Goal: Transaction & Acquisition: Purchase product/service

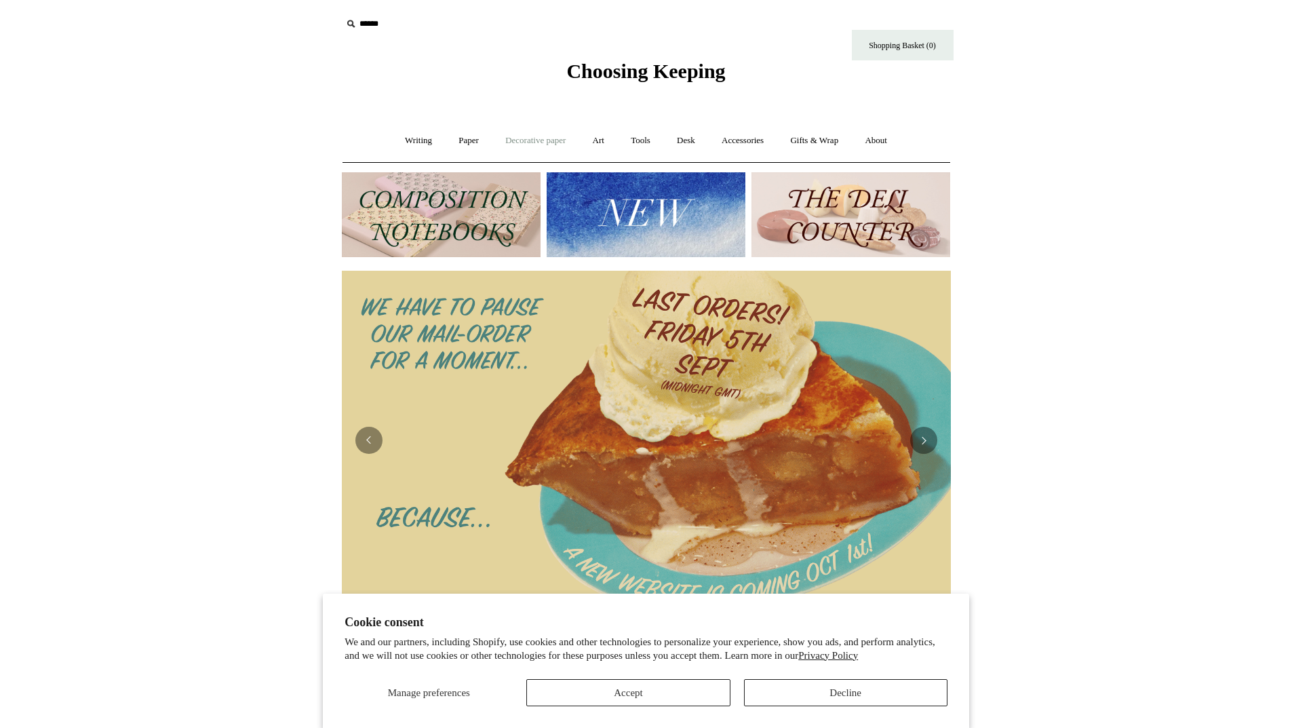
click at [539, 138] on link "Decorative paper +" at bounding box center [535, 141] width 85 height 36
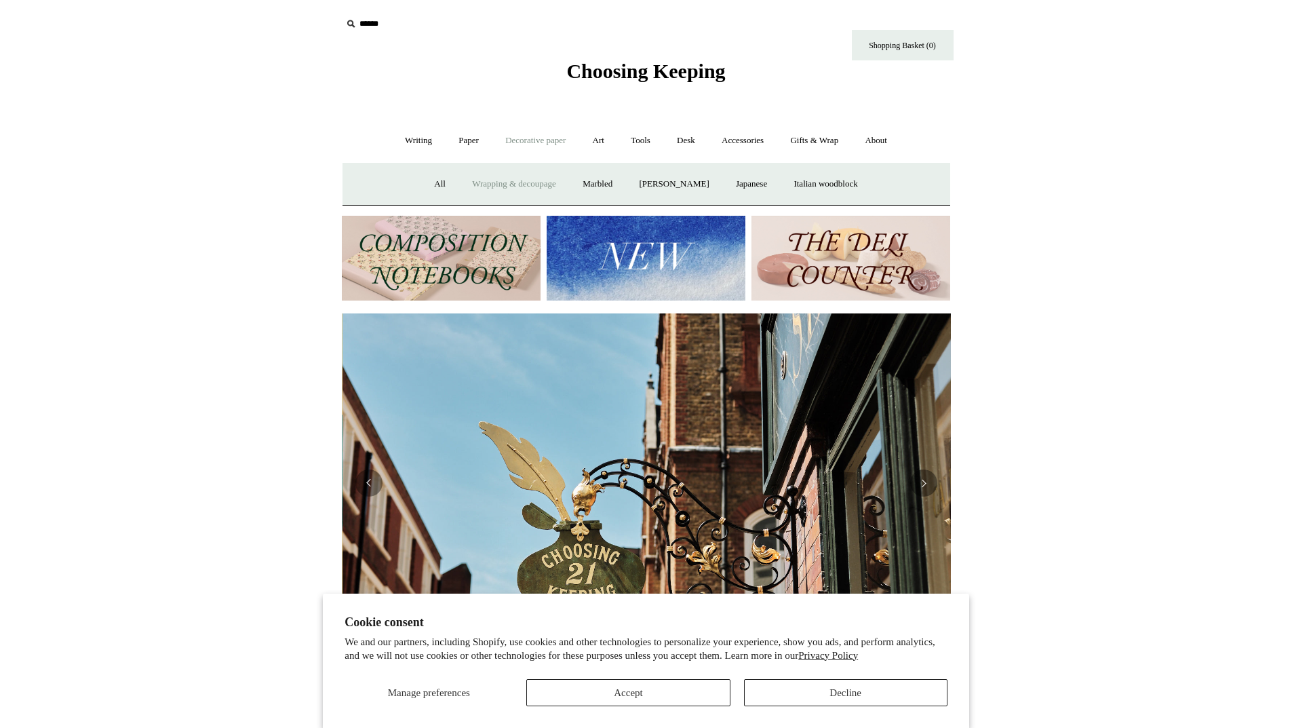
scroll to position [0, 609]
click at [516, 182] on link "Wrapping & decoupage" at bounding box center [514, 184] width 109 height 36
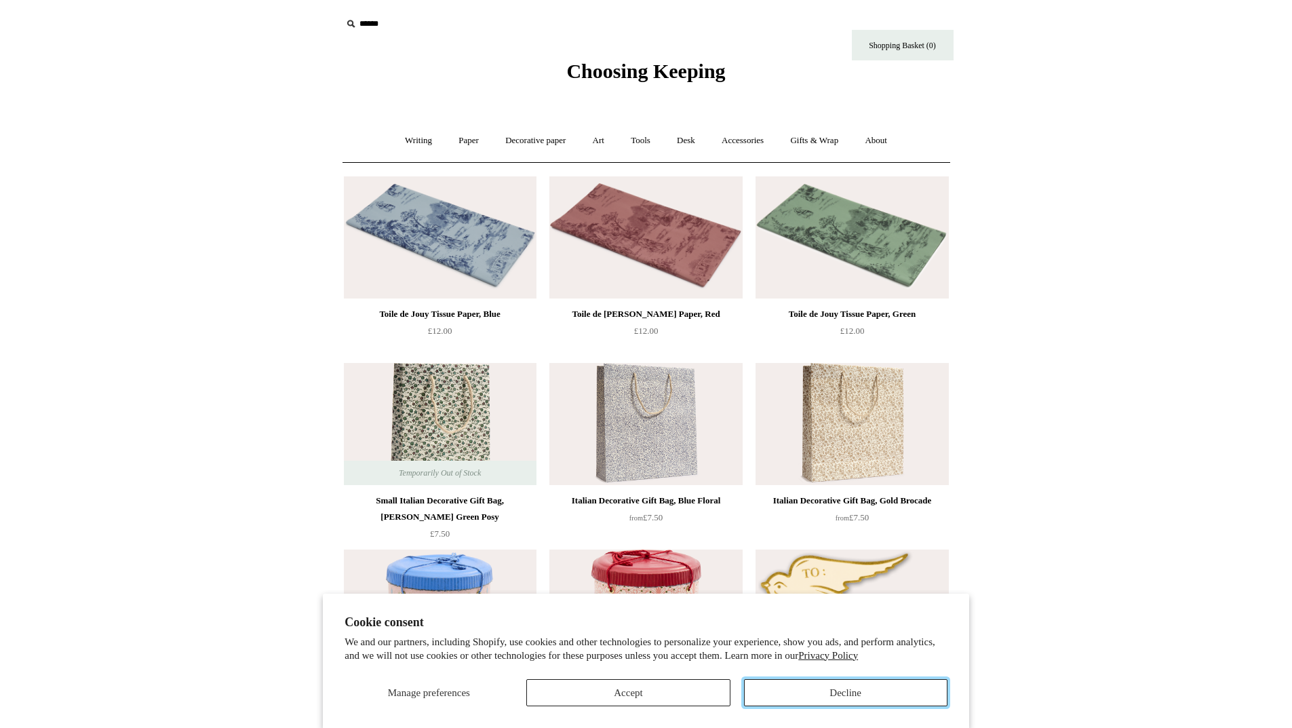
drag, startPoint x: 849, startPoint y: 695, endPoint x: 860, endPoint y: 672, distance: 26.1
click at [849, 695] on button "Decline" at bounding box center [846, 692] width 204 height 27
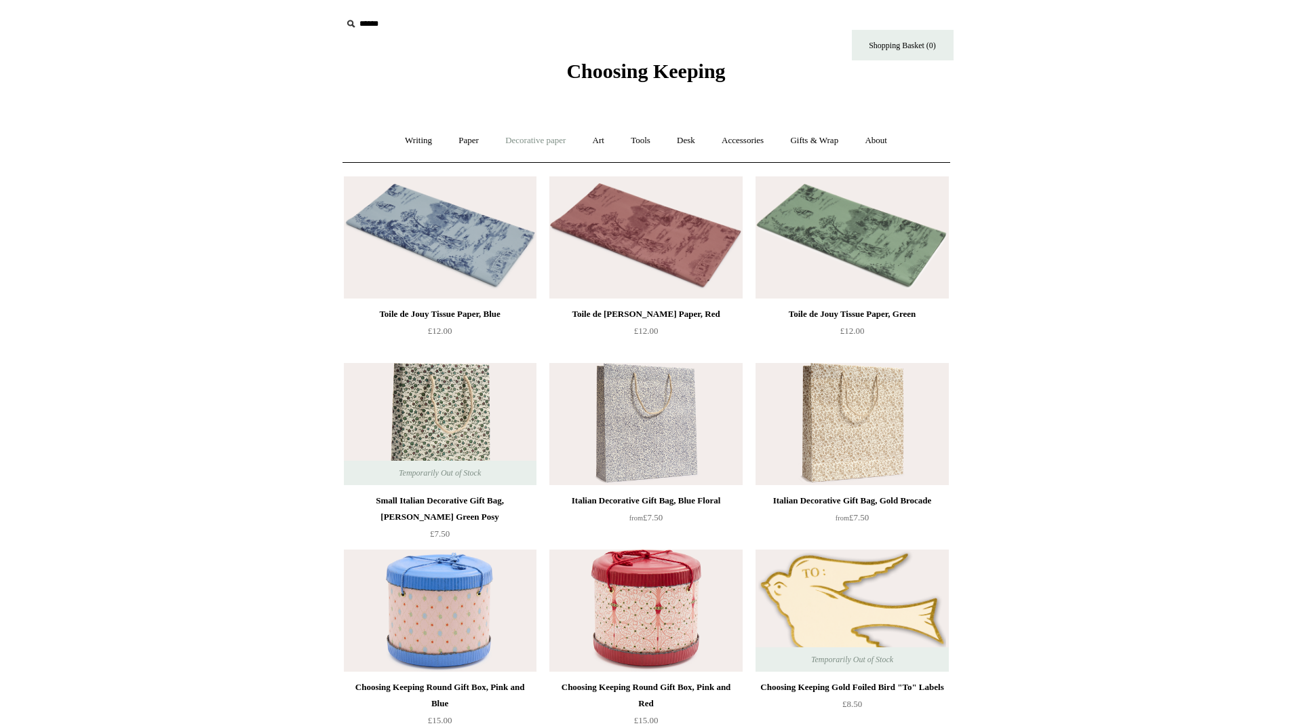
click at [539, 138] on link "Decorative paper +" at bounding box center [535, 141] width 85 height 36
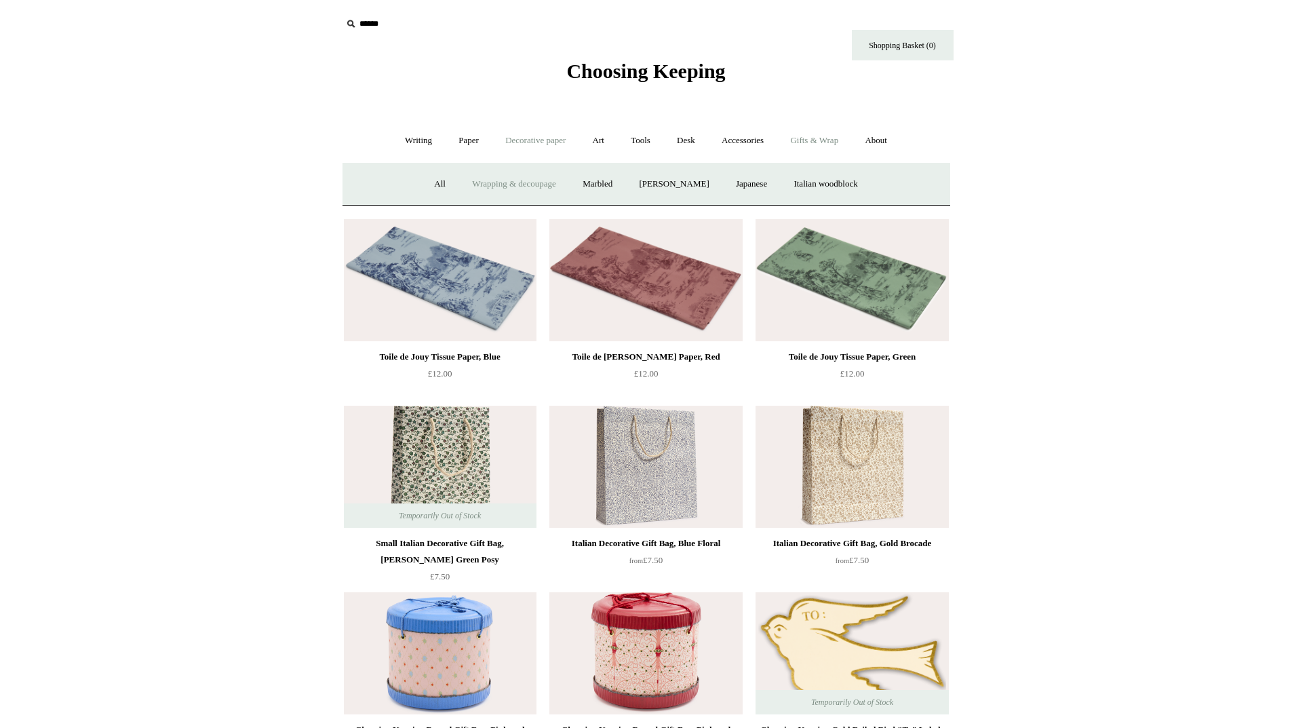
click at [820, 142] on link "Gifts & Wrap +" at bounding box center [814, 141] width 73 height 36
click at [481, 186] on link "Wrapping paper & Gift Bags" at bounding box center [511, 184] width 126 height 36
